Goal: Transaction & Acquisition: Purchase product/service

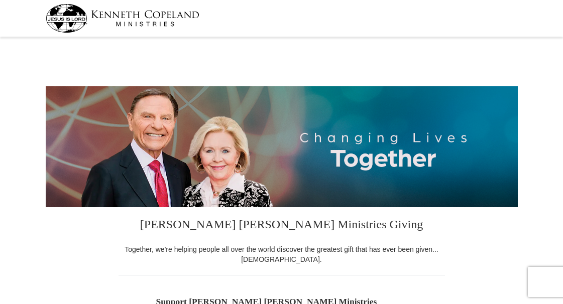
select select "CA"
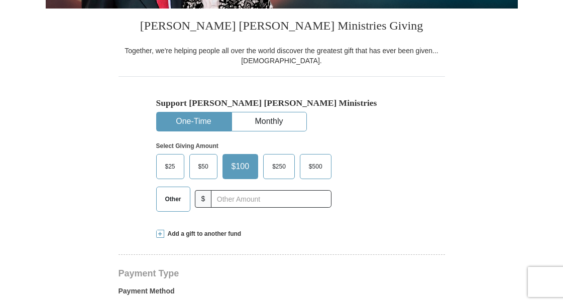
scroll to position [199, 0]
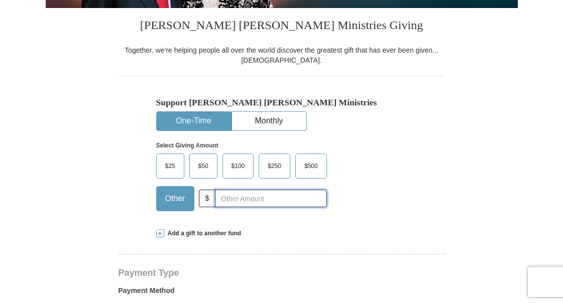
click at [220, 197] on input "text" at bounding box center [271, 199] width 112 height 18
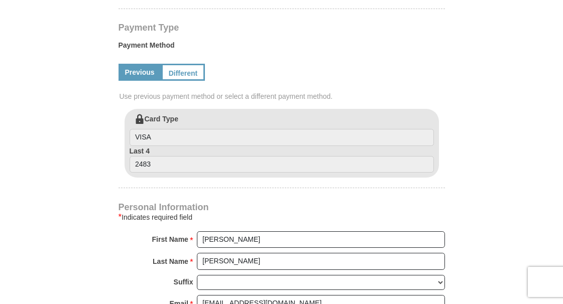
scroll to position [450, 0]
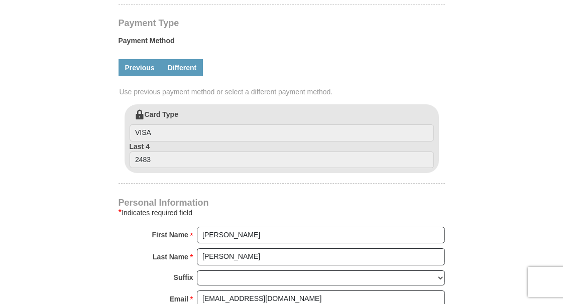
type input "240.00"
click at [195, 67] on link "Different" at bounding box center [182, 67] width 42 height 17
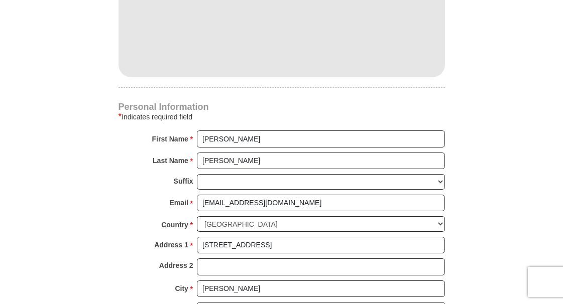
scroll to position [666, 0]
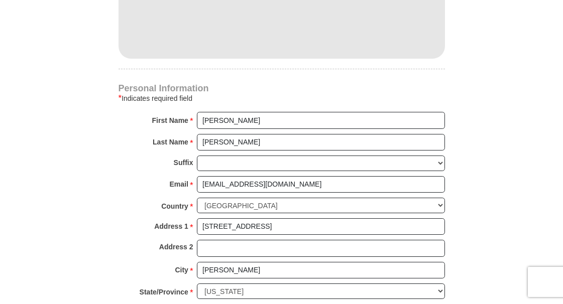
click at [240, 110] on div "Personal Information * Indicates required field First Name * [PERSON_NAME] Plea…" at bounding box center [282, 218] width 327 height 269
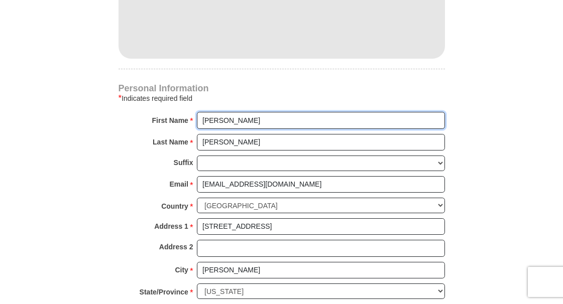
click at [235, 121] on input "[PERSON_NAME]" at bounding box center [321, 120] width 248 height 17
type input "R"
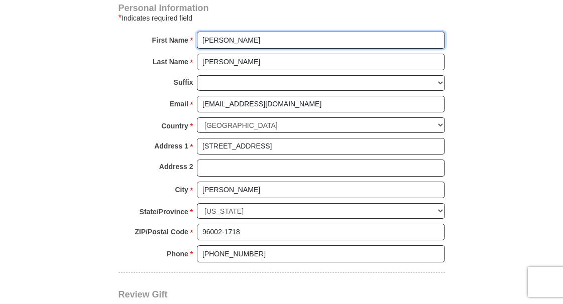
scroll to position [750, 0]
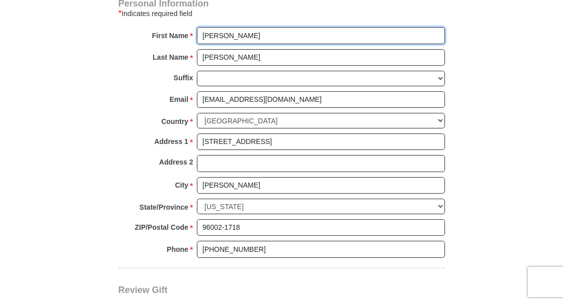
type input "[PERSON_NAME]"
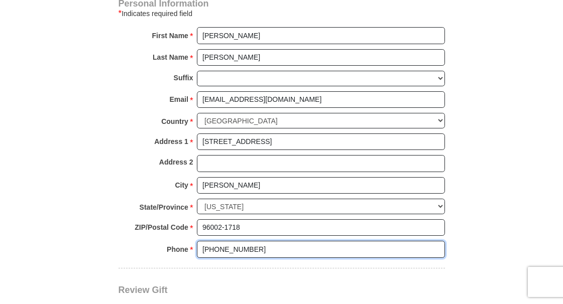
click at [274, 241] on input "[PHONE_NUMBER]" at bounding box center [321, 249] width 248 height 17
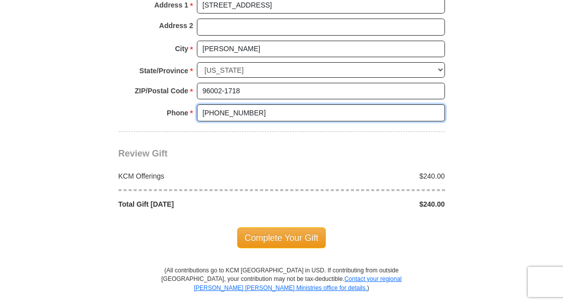
scroll to position [888, 0]
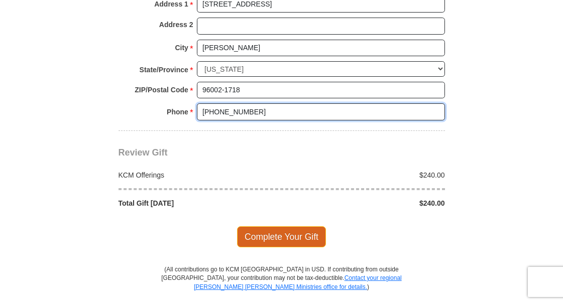
type input "[PHONE_NUMBER]"
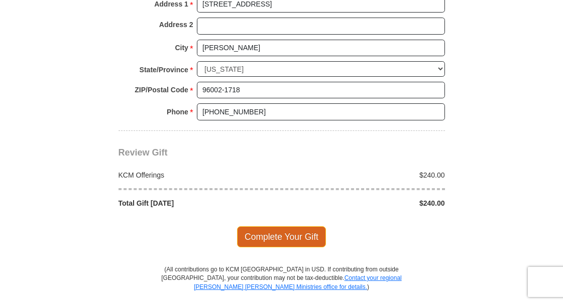
click at [285, 227] on span "Complete Your Gift" at bounding box center [281, 237] width 89 height 21
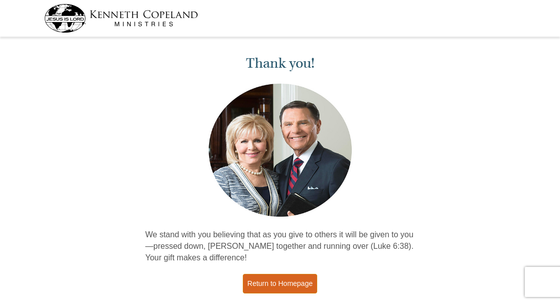
click at [279, 283] on link "Return to Homepage" at bounding box center [280, 284] width 74 height 20
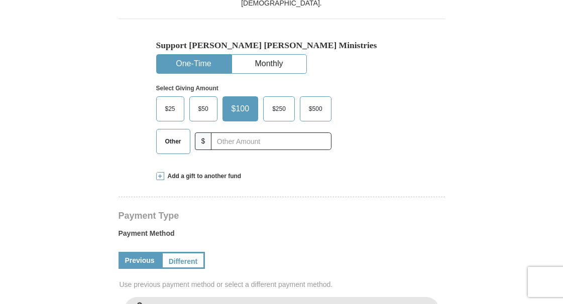
select select "CA"
